Goal: Task Accomplishment & Management: Use online tool/utility

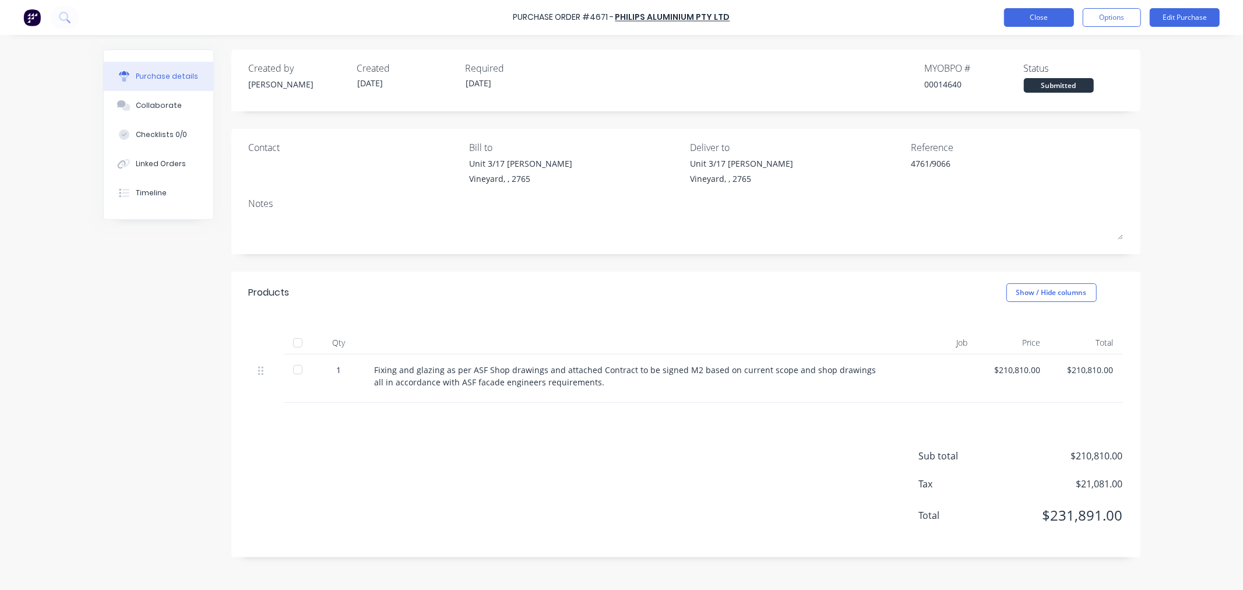
click at [1053, 17] on button "Close" at bounding box center [1039, 17] width 70 height 19
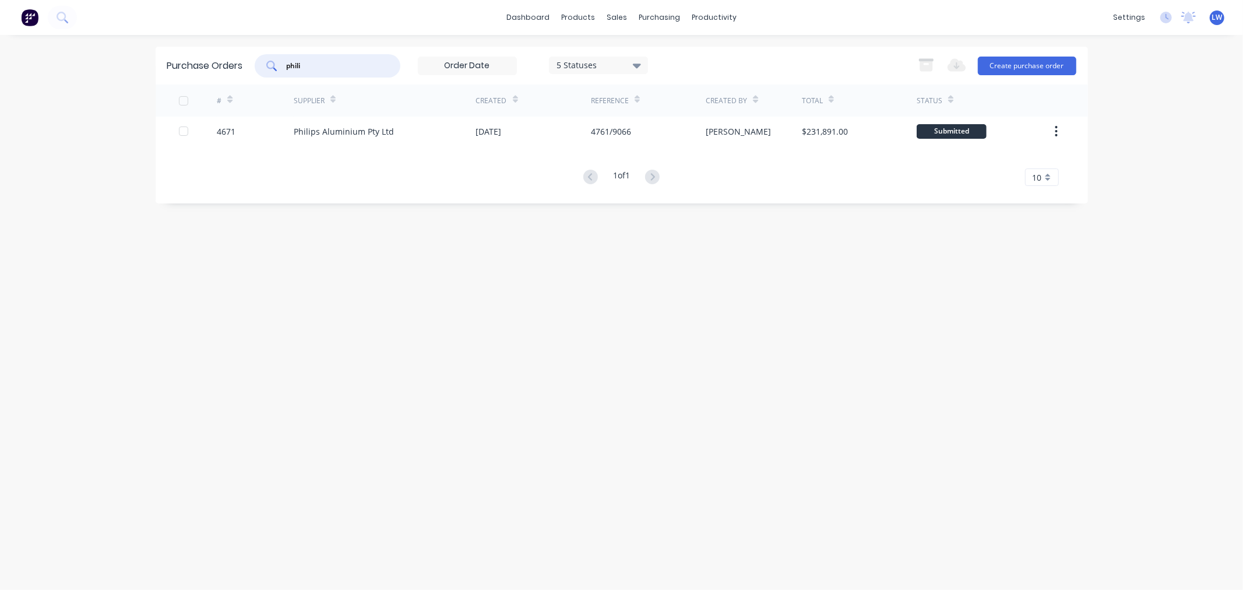
drag, startPoint x: 318, startPoint y: 62, endPoint x: 248, endPoint y: 65, distance: 69.9
click at [249, 65] on div "Purchase Orders phili 5 Statuses 5 Statuses Export to Excel (XLSX) Create purch…" at bounding box center [622, 66] width 932 height 38
click at [641, 63] on icon at bounding box center [637, 65] width 8 height 13
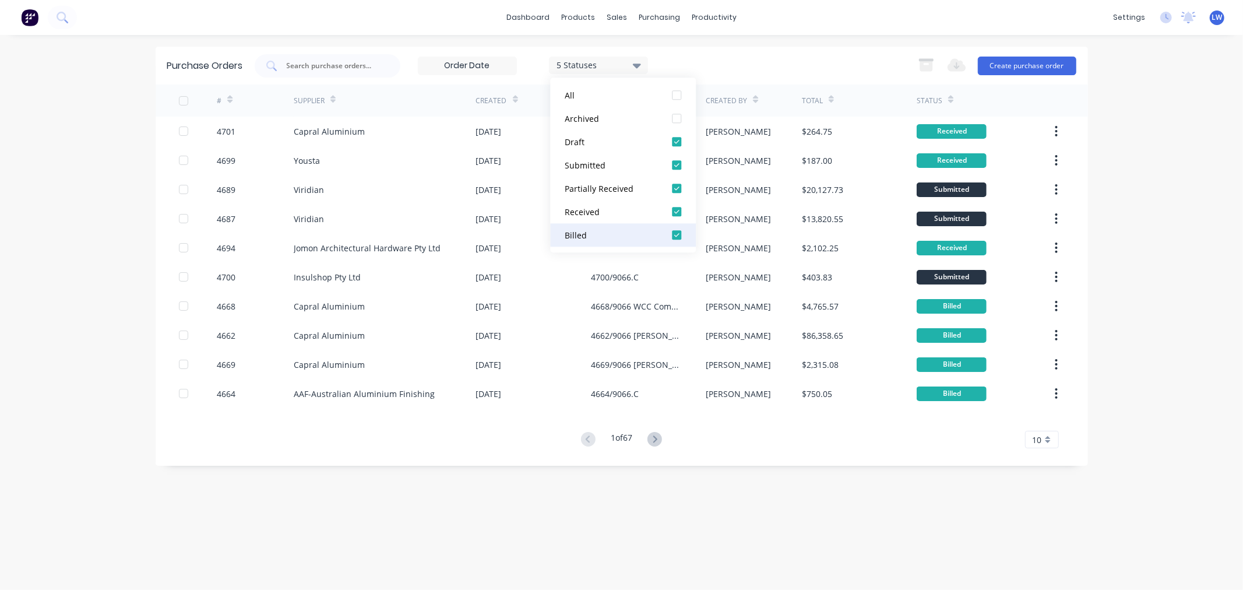
click at [677, 234] on div at bounding box center [676, 234] width 23 height 23
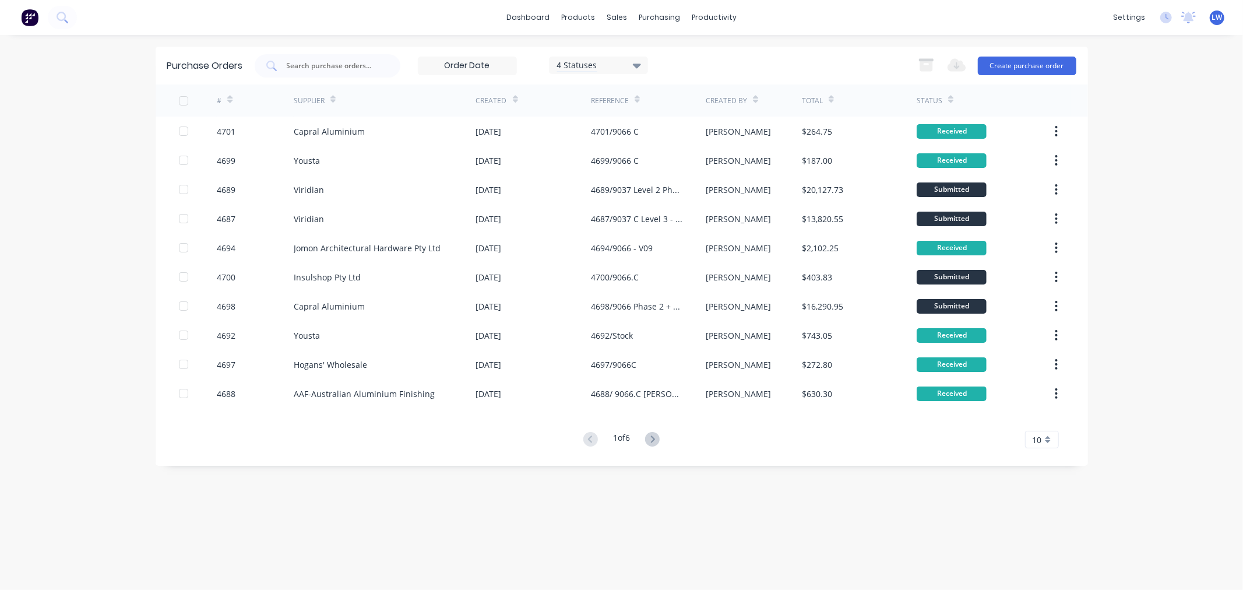
click at [1028, 438] on div "10" at bounding box center [1042, 439] width 34 height 17
click at [1036, 426] on div "35" at bounding box center [1041, 418] width 33 height 20
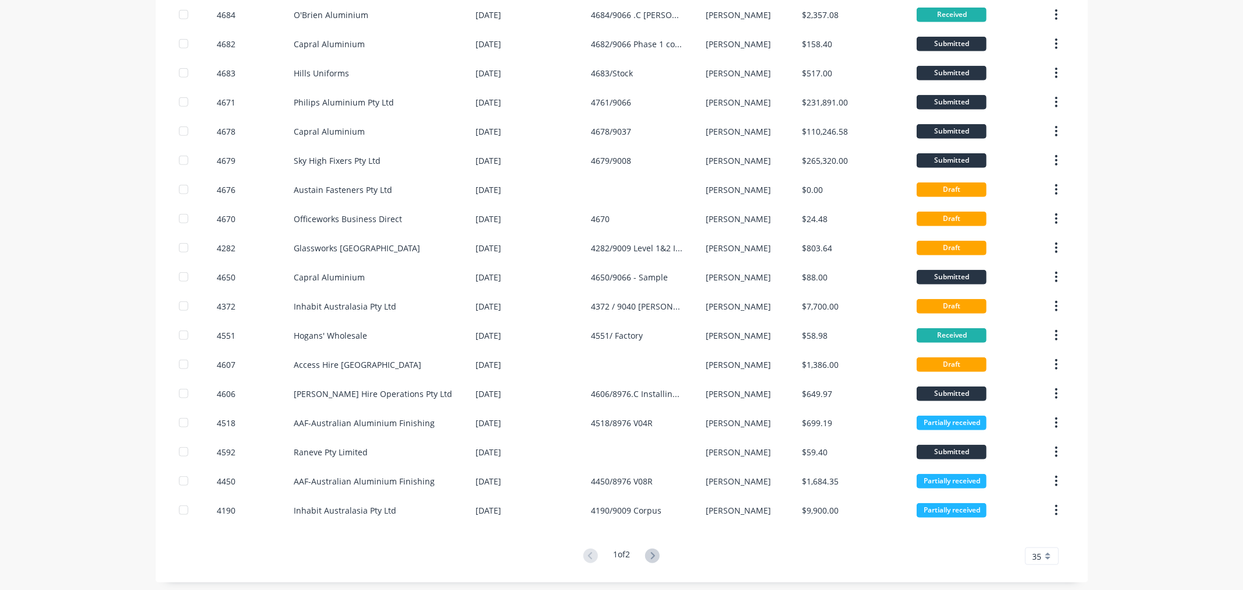
scroll to position [616, 0]
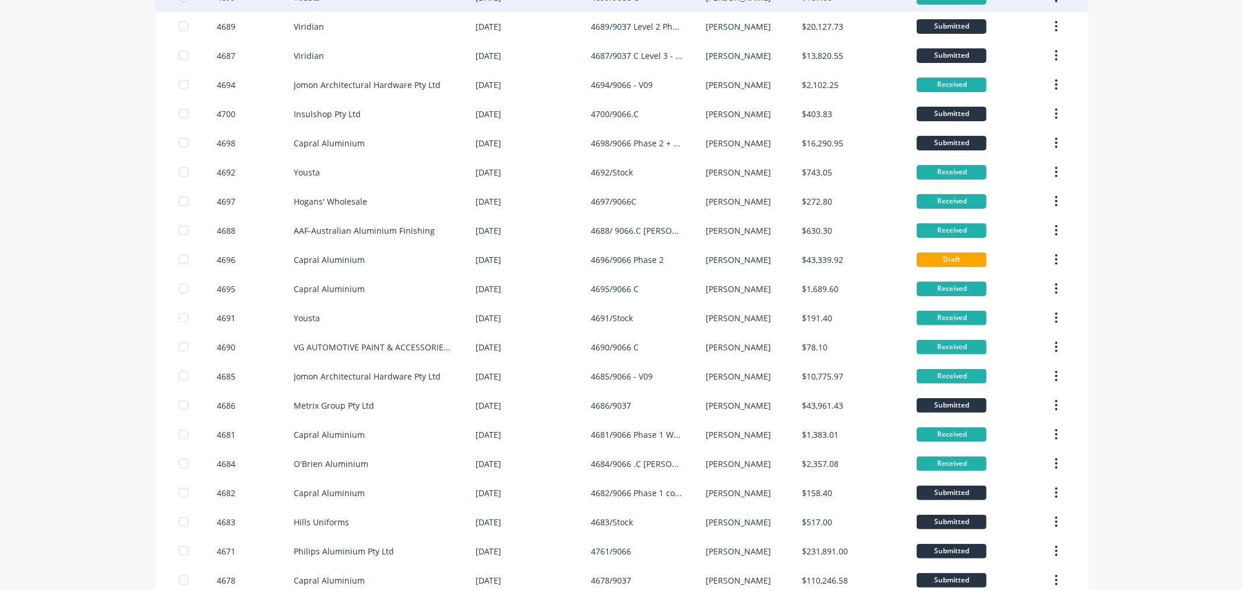
click at [770, 76] on div "4701 Capral Aluminium [DATE] 4701/9066 C [PERSON_NAME] $264.75 Received 4699 Yo…" at bounding box center [622, 463] width 932 height 1020
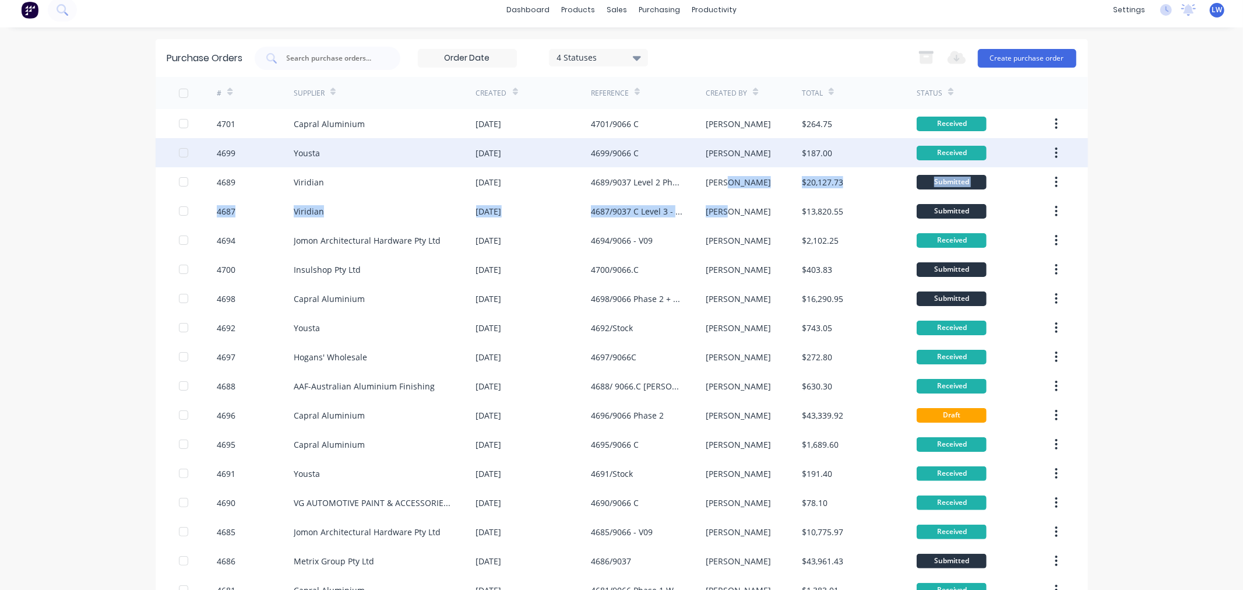
scroll to position [0, 0]
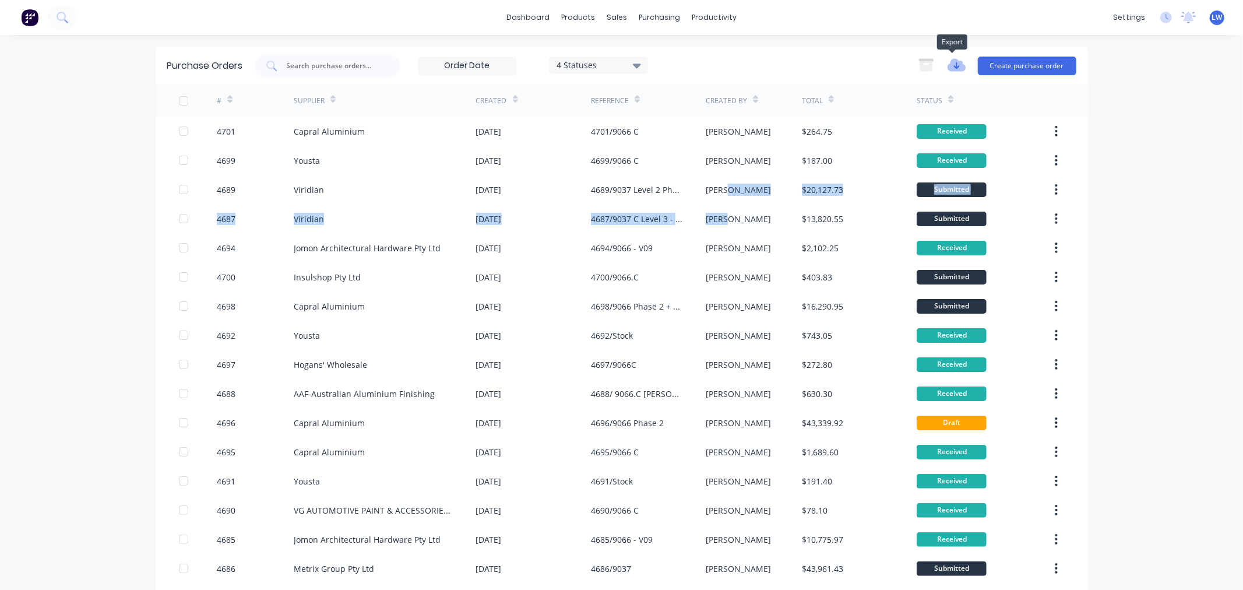
click at [947, 61] on icon "button" at bounding box center [956, 65] width 18 height 15
click at [953, 86] on button "Export to Excel (XLSX)" at bounding box center [989, 90] width 96 height 19
